Goal: Information Seeking & Learning: Understand process/instructions

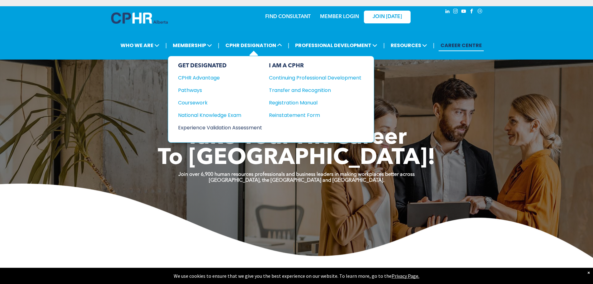
click at [226, 124] on div "Experience Validation Assessment" at bounding box center [216, 128] width 76 height 8
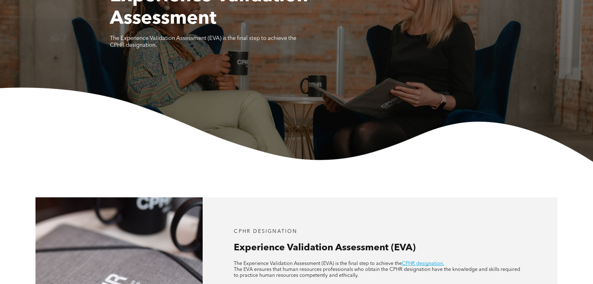
scroll to position [280, 0]
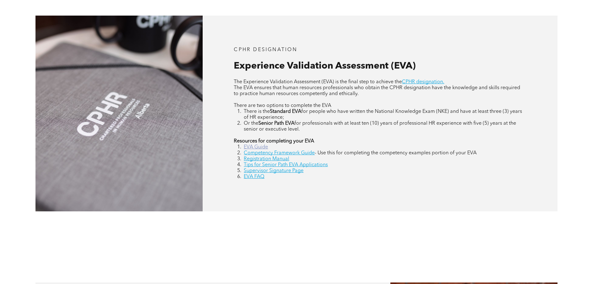
click at [252, 148] on link "EVA Guide" at bounding box center [256, 146] width 24 height 5
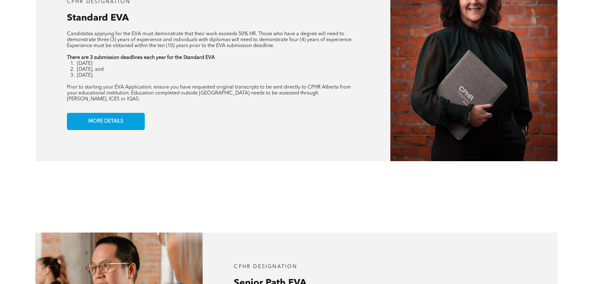
scroll to position [778, 0]
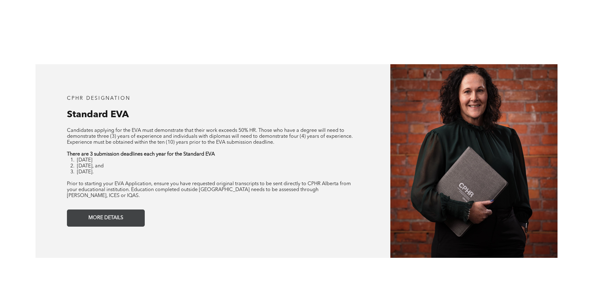
click at [106, 212] on span "MORE DETAILS" at bounding box center [105, 218] width 39 height 12
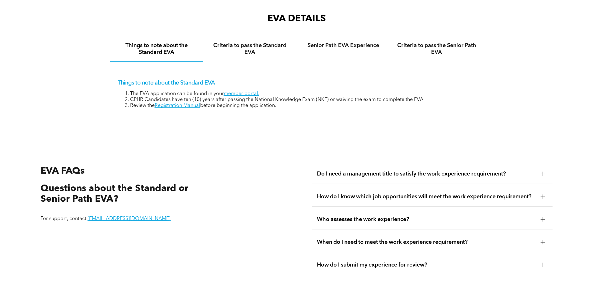
scroll to position [1044, 0]
click at [236, 91] on link "member portal." at bounding box center [241, 93] width 35 height 5
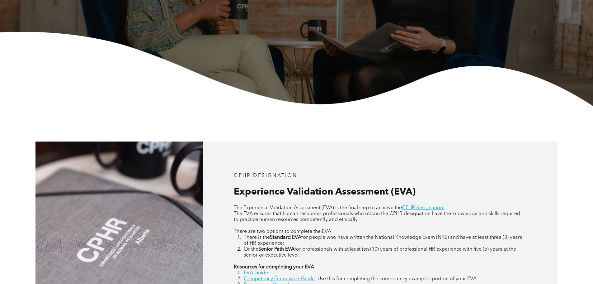
scroll to position [0, 0]
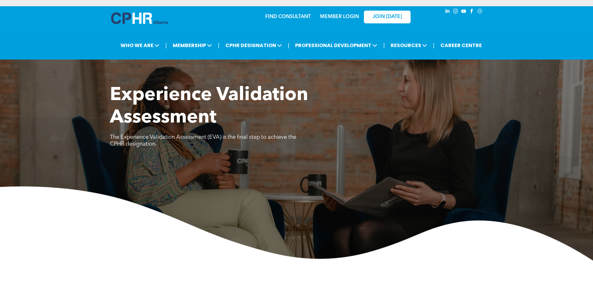
click at [337, 12] on div "MEMBER LOGIN" at bounding box center [339, 14] width 40 height 11
click at [337, 15] on link "MEMBER LOGIN" at bounding box center [339, 16] width 39 height 5
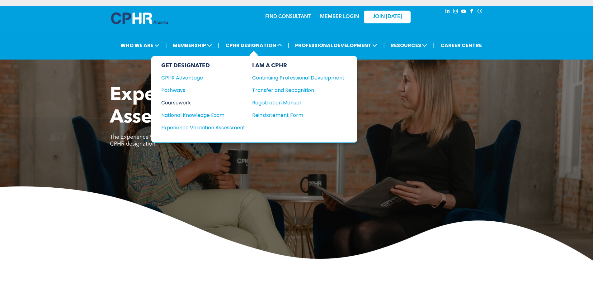
click at [182, 103] on div "Coursework" at bounding box center [199, 103] width 76 height 8
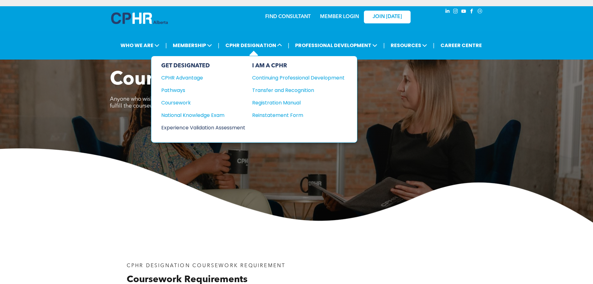
click at [200, 125] on div "Experience Validation Assessment" at bounding box center [199, 128] width 76 height 8
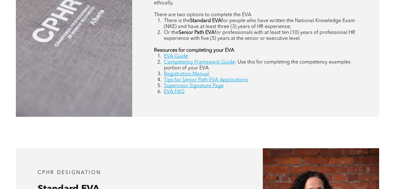
scroll to position [332, 0]
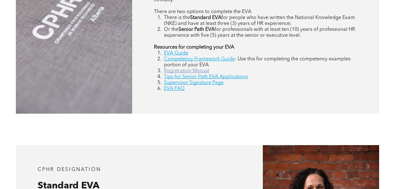
click at [189, 72] on link "Registration Manual" at bounding box center [186, 70] width 45 height 5
click at [195, 85] on link "Supervisor Signature Page" at bounding box center [194, 82] width 60 height 5
